Goal: Register for event/course

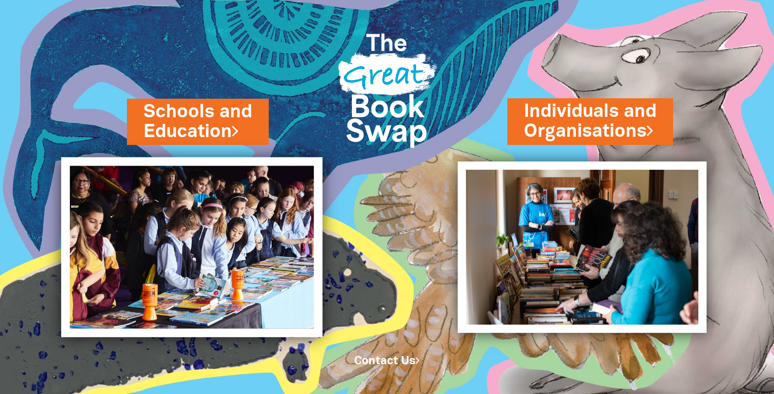
click at [242, 251] on img at bounding box center [191, 248] width 261 height 180
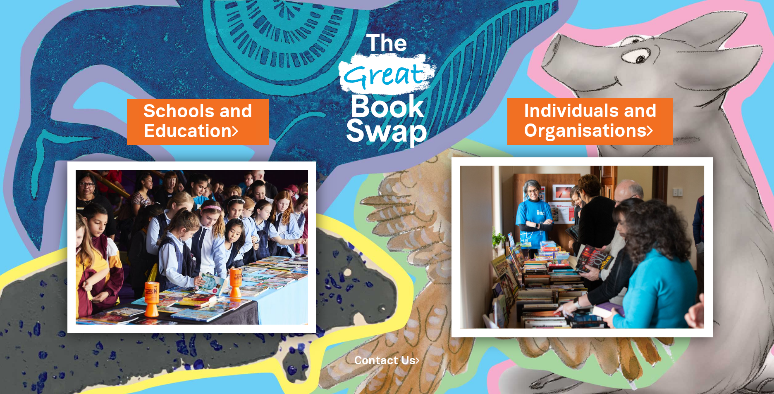
click at [527, 284] on img at bounding box center [581, 248] width 261 height 180
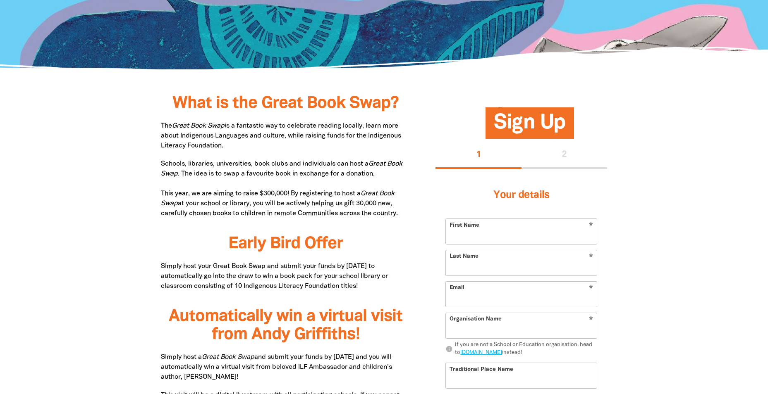
scroll to position [331, 0]
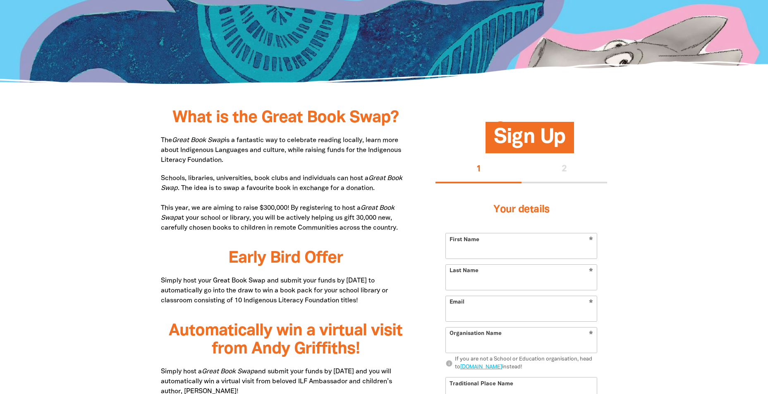
click at [566, 176] on div "1 2" at bounding box center [521, 170] width 172 height 26
click at [232, 217] on p "Schools, libraries, universities, book clubs and individuals can host a Great B…" at bounding box center [286, 204] width 250 height 60
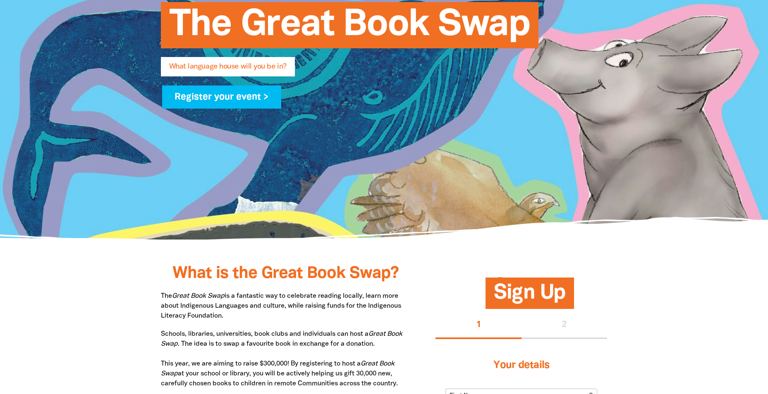
scroll to position [124, 0]
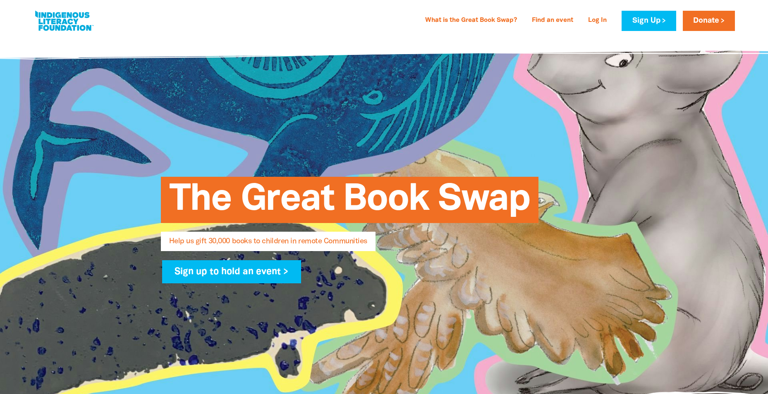
select select "AU"
